Goal: Navigation & Orientation: Find specific page/section

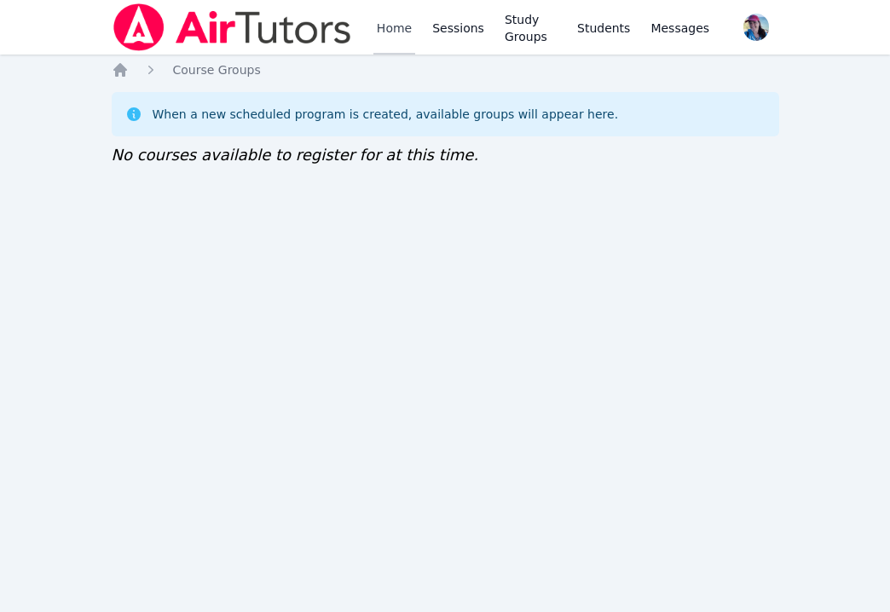
click at [395, 36] on link "Home" at bounding box center [395, 27] width 42 height 55
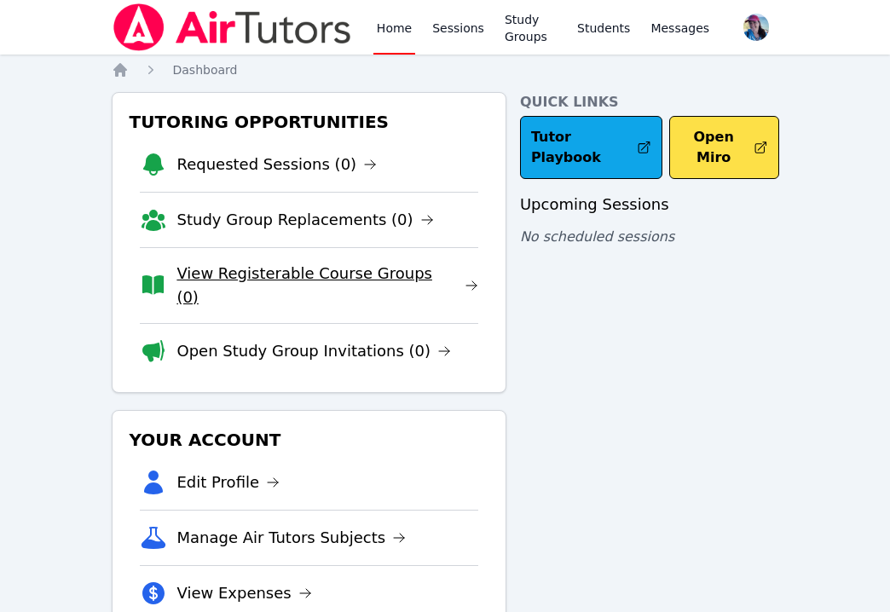
click at [339, 266] on link "View Registerable Course Groups (0)" at bounding box center [328, 286] width 302 height 48
